Goal: Find specific page/section: Find specific page/section

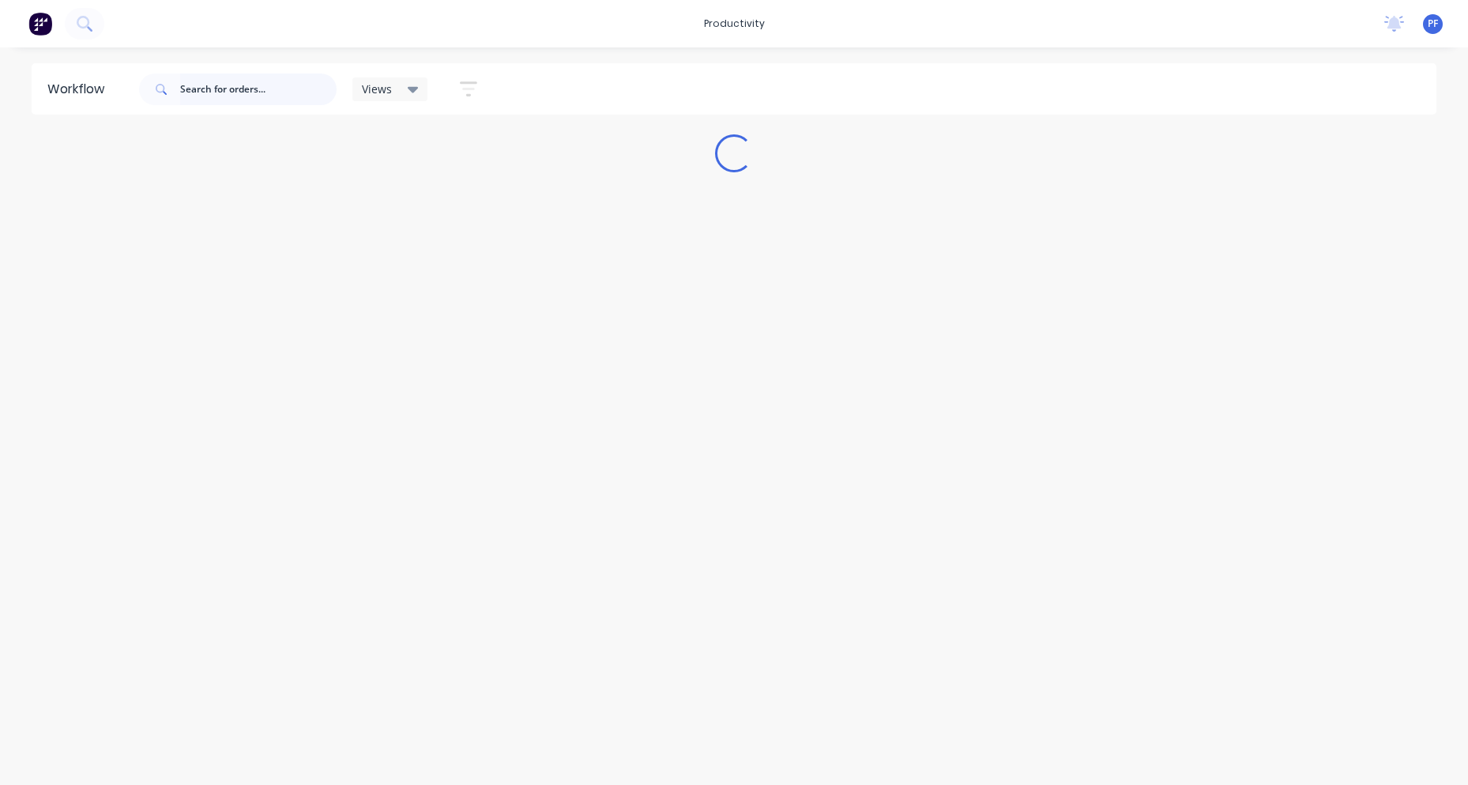
click at [214, 88] on input "text" at bounding box center [258, 89] width 156 height 32
type input "GEORGE"
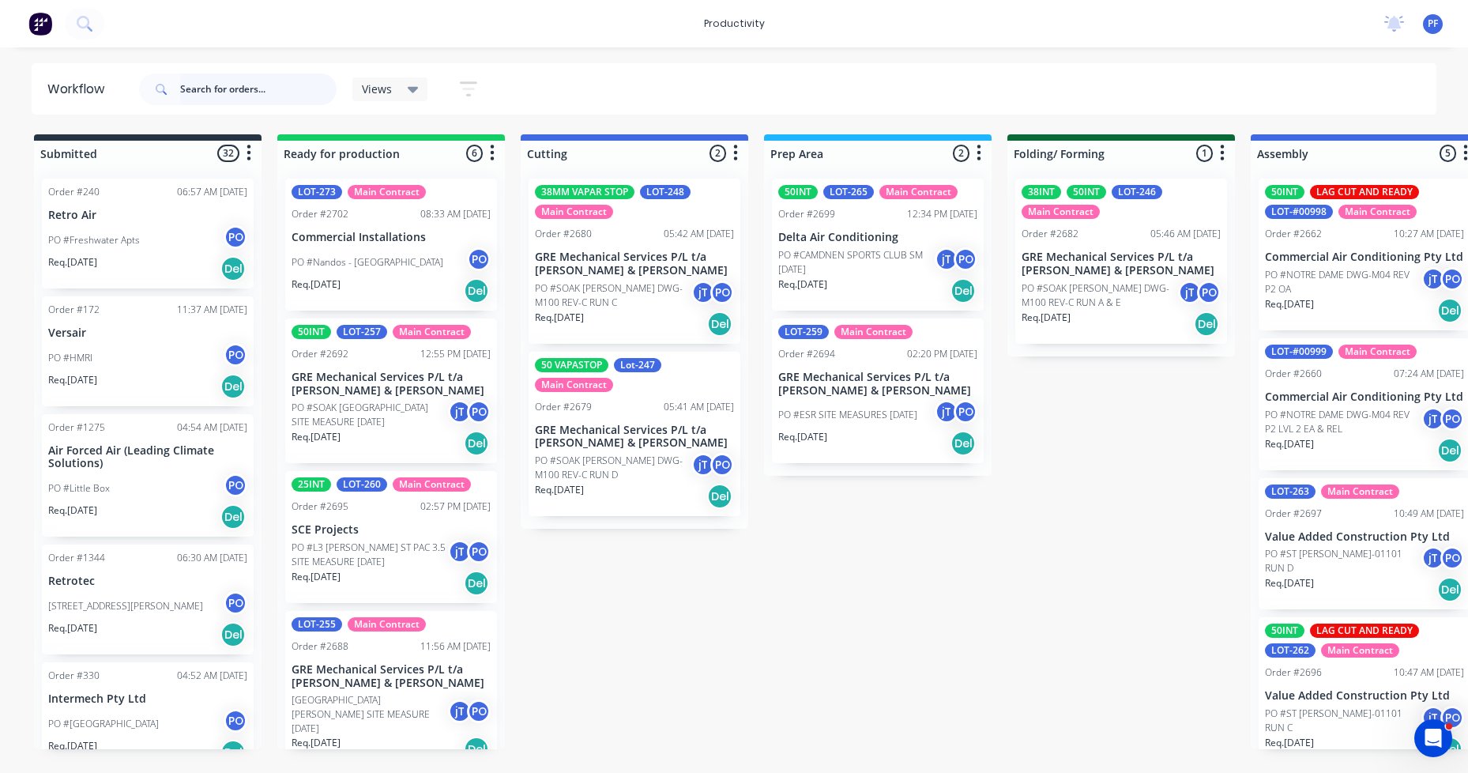
click at [243, 88] on input "text" at bounding box center [258, 89] width 156 height 32
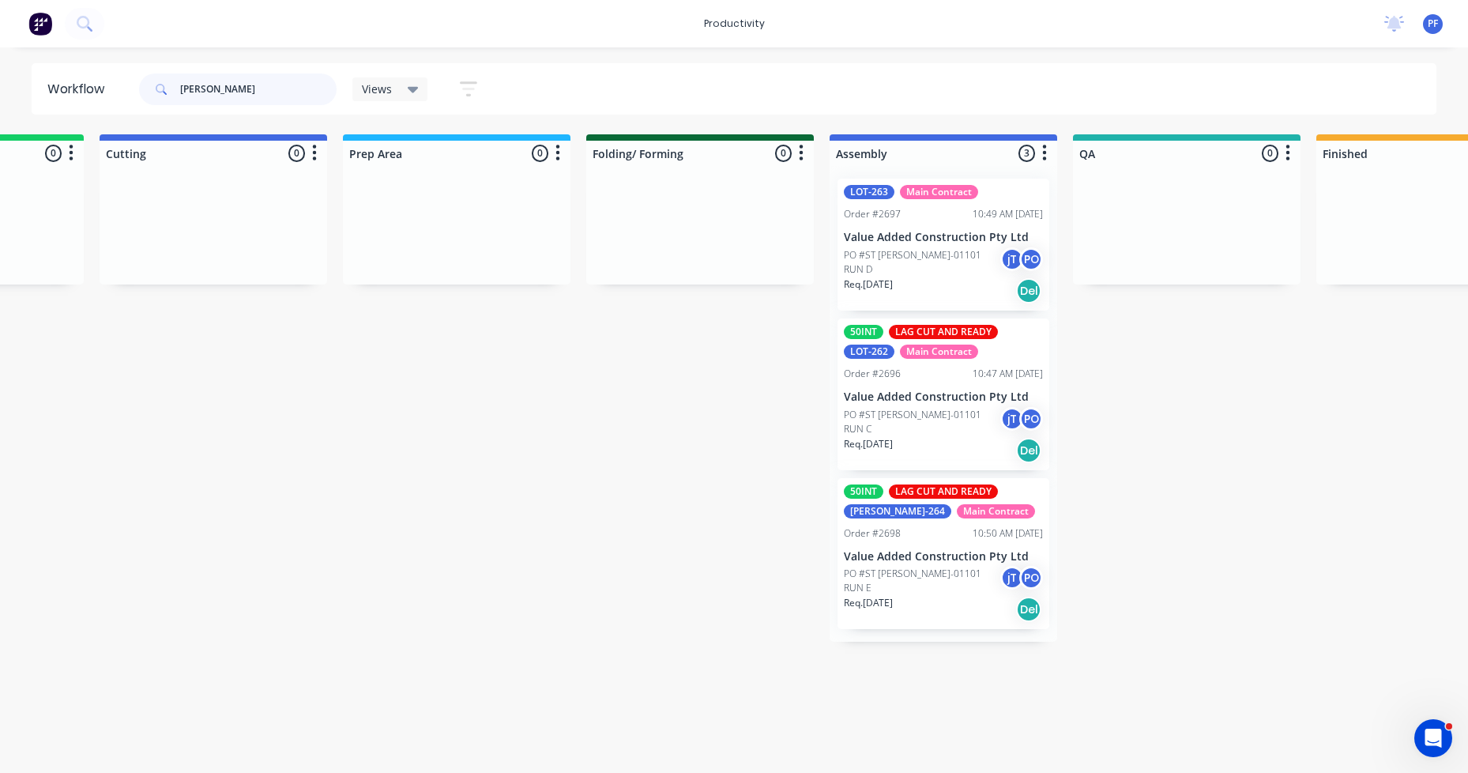
scroll to position [0, 424]
drag, startPoint x: 235, startPoint y: 100, endPoint x: -4, endPoint y: 71, distance: 241.2
click at [0, 71] on html "productivity productivity Workflow Planner Delivery Scheduling Timesheets No ne…" at bounding box center [310, 339] width 1468 height 678
type input "soak"
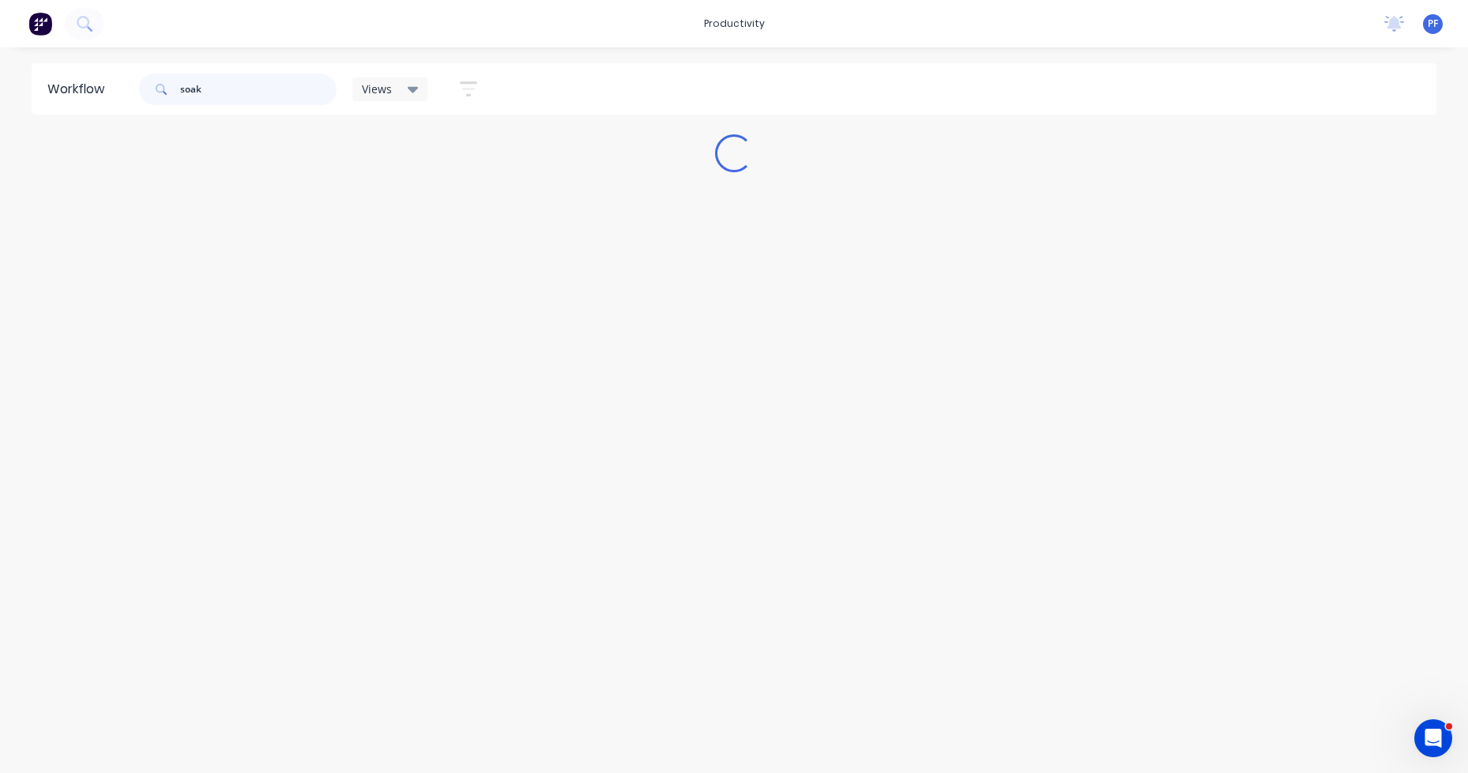
scroll to position [0, 0]
